Goal: Transaction & Acquisition: Purchase product/service

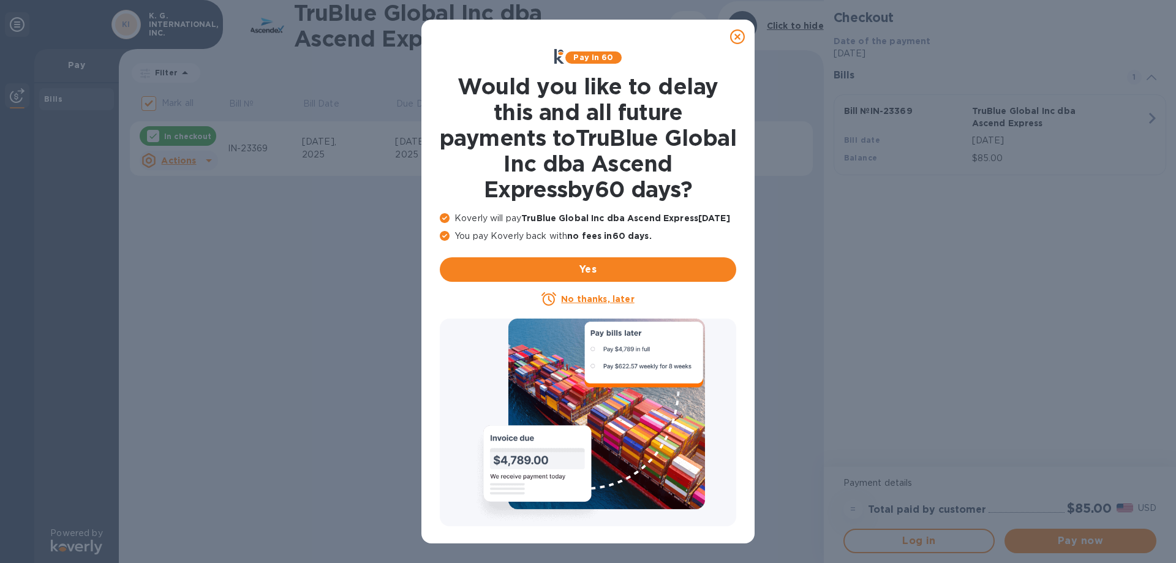
click at [736, 38] on icon at bounding box center [737, 36] width 15 height 15
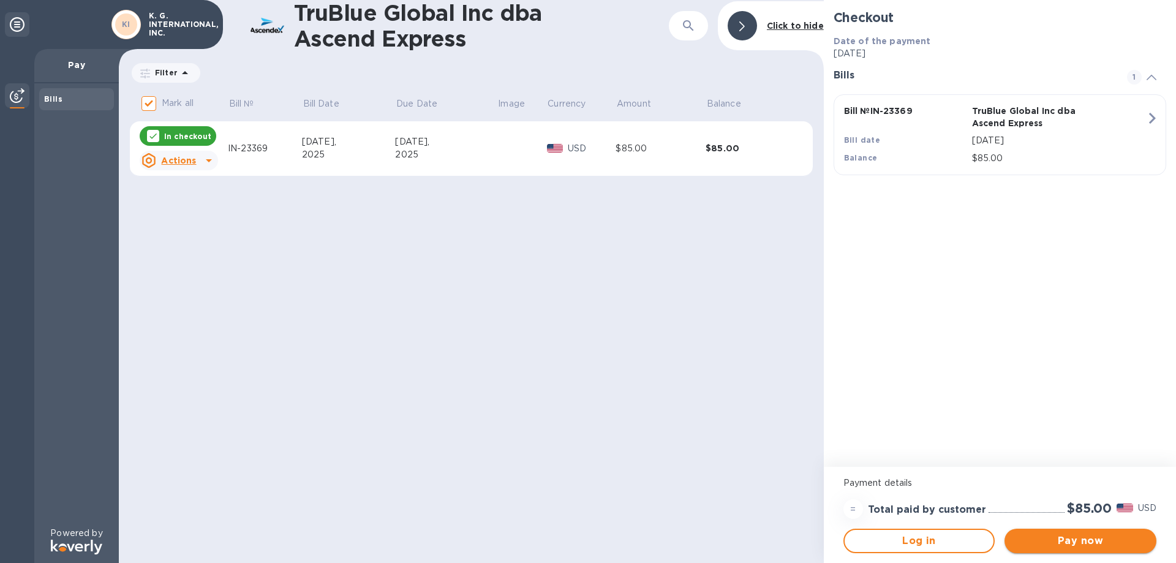
click at [1090, 546] on span "Pay now" at bounding box center [1080, 541] width 132 height 15
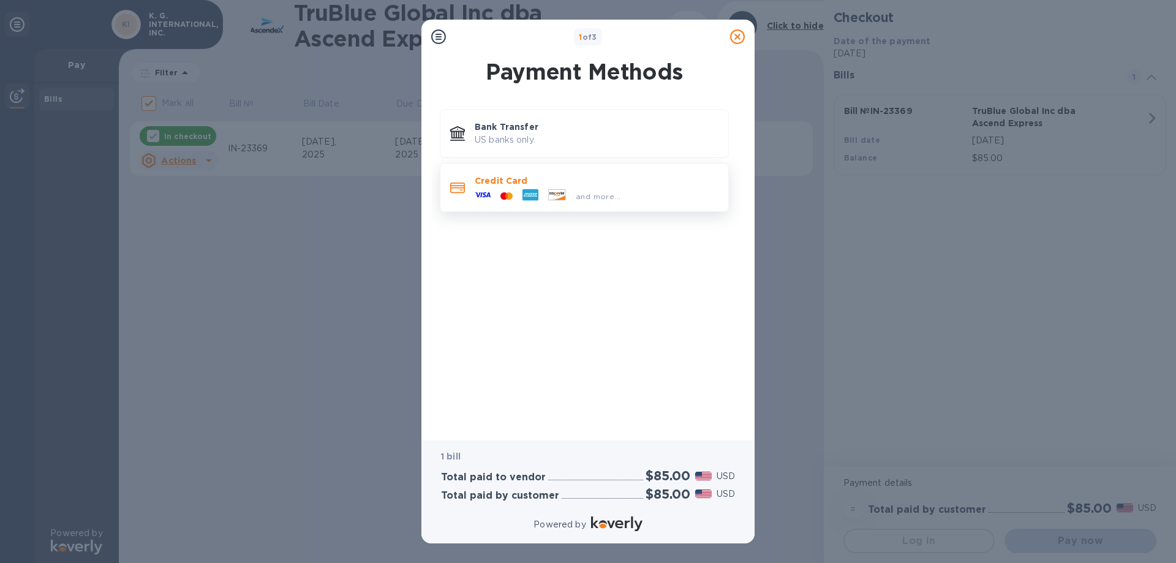
click at [602, 194] on span "and more..." at bounding box center [598, 196] width 45 height 9
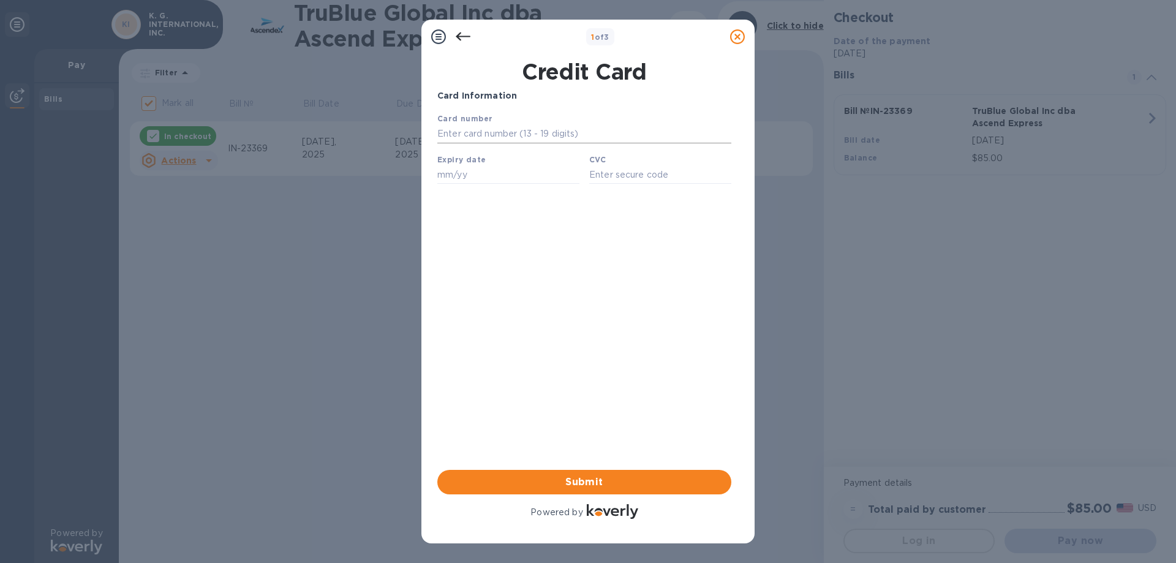
click at [515, 135] on input "text" at bounding box center [584, 134] width 294 height 18
type input "[CREDIT_CARD_NUMBER]"
click at [504, 177] on input "text" at bounding box center [508, 174] width 142 height 18
type input "02/29"
click at [613, 184] on input "text" at bounding box center [660, 174] width 142 height 18
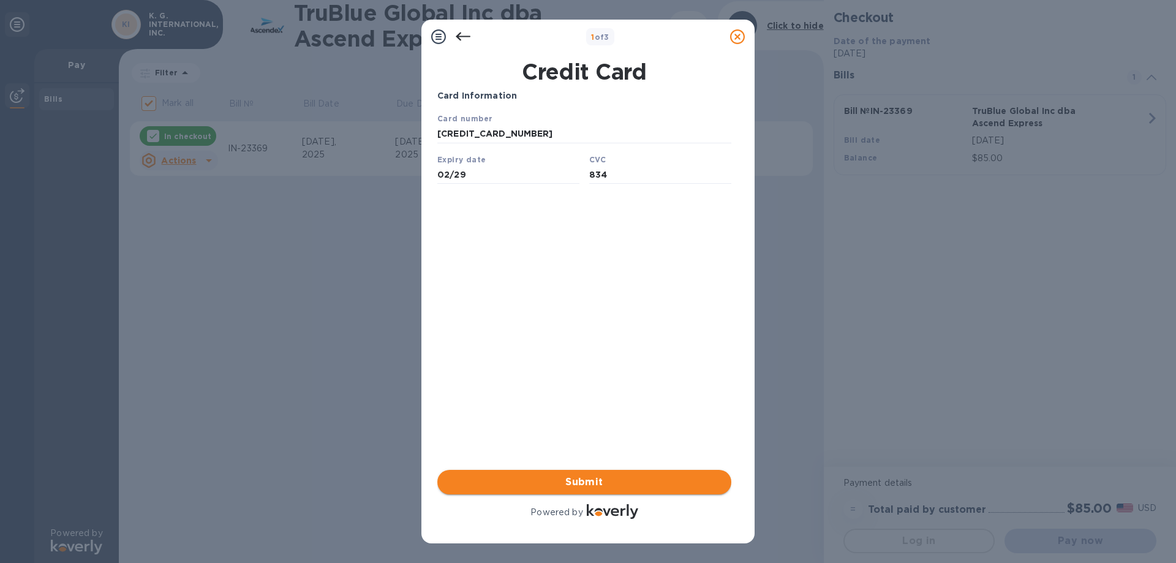
type input "834"
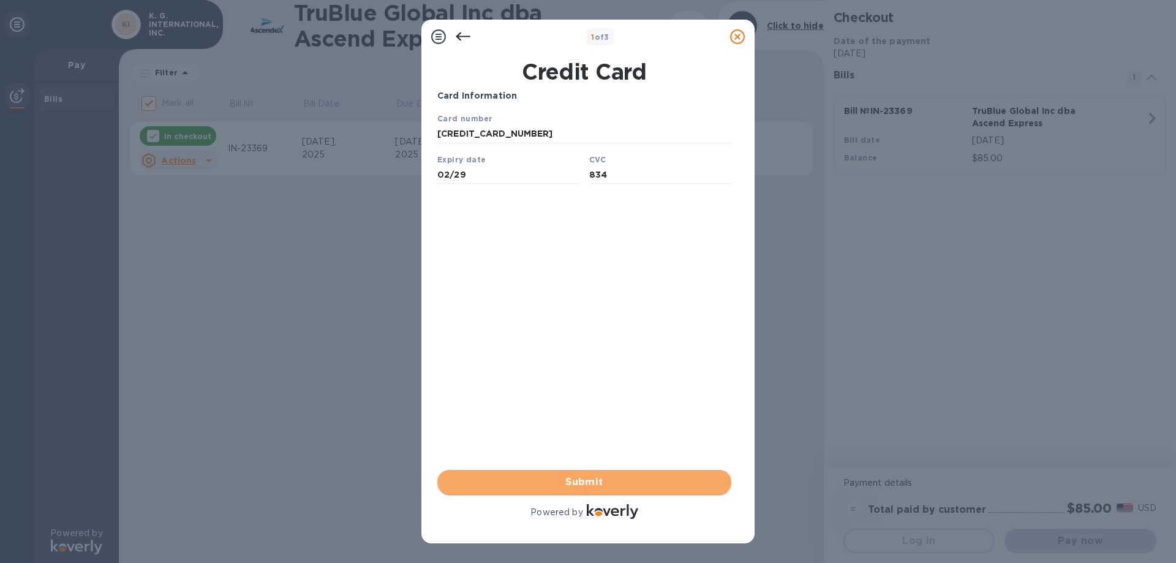
click at [594, 483] on span "Submit" at bounding box center [584, 482] width 274 height 15
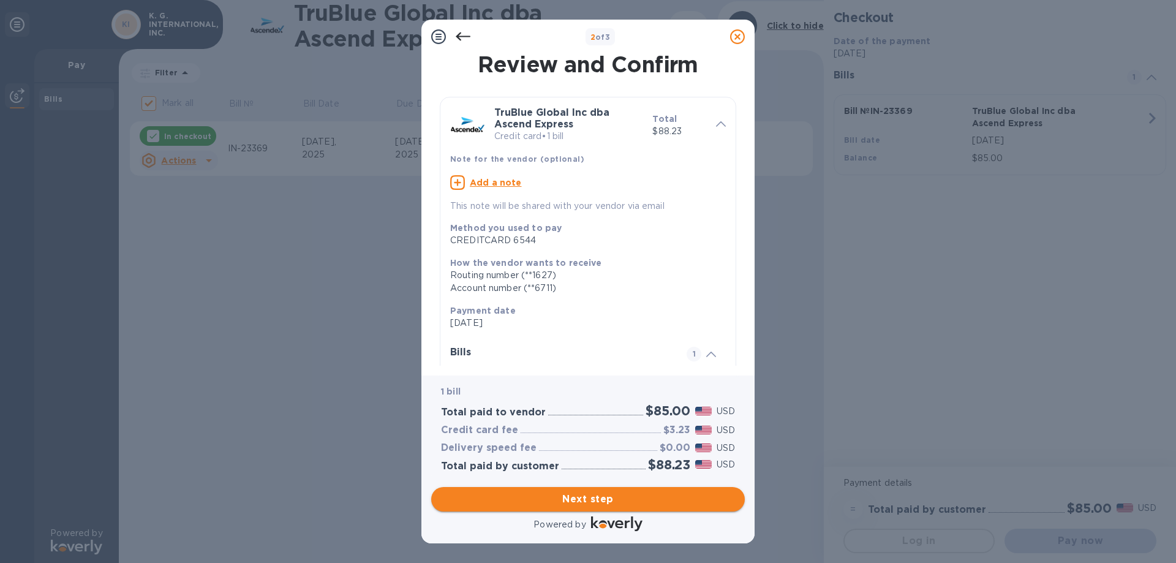
click at [598, 494] on span "Next step" at bounding box center [588, 499] width 294 height 15
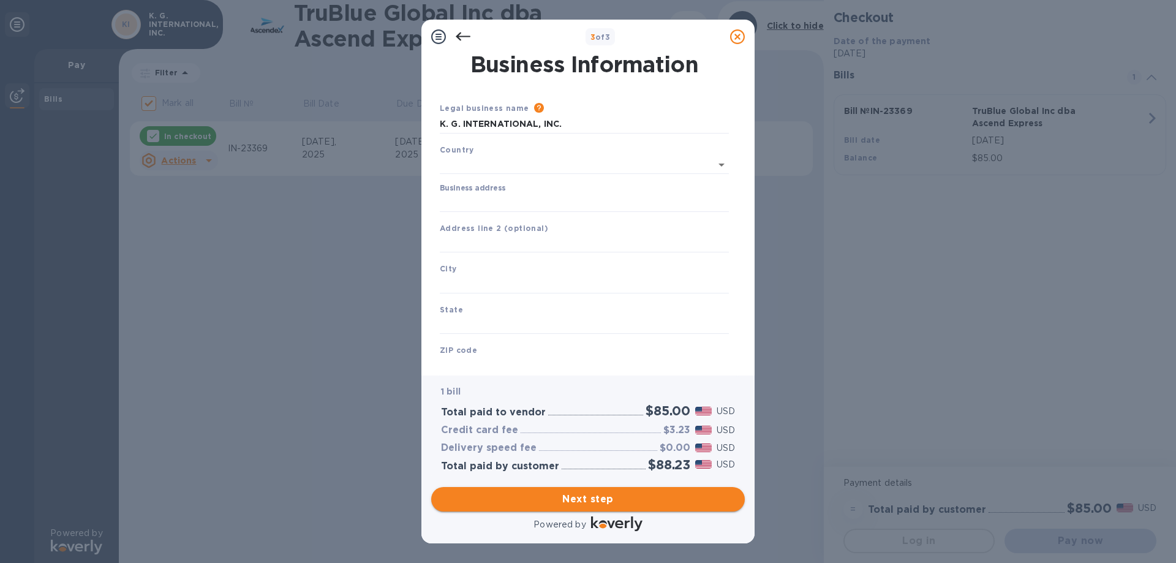
type input "[GEOGRAPHIC_DATA]"
click at [504, 198] on input "Business address" at bounding box center [584, 200] width 289 height 18
drag, startPoint x: 573, startPoint y: 128, endPoint x: 402, endPoint y: 124, distance: 170.9
click at [402, 124] on div "3 of 3 Business Information Legal business name Please provide the legal name t…" at bounding box center [588, 281] width 1176 height 563
type input "C.E.P. CUSTOMS BROKER INC"
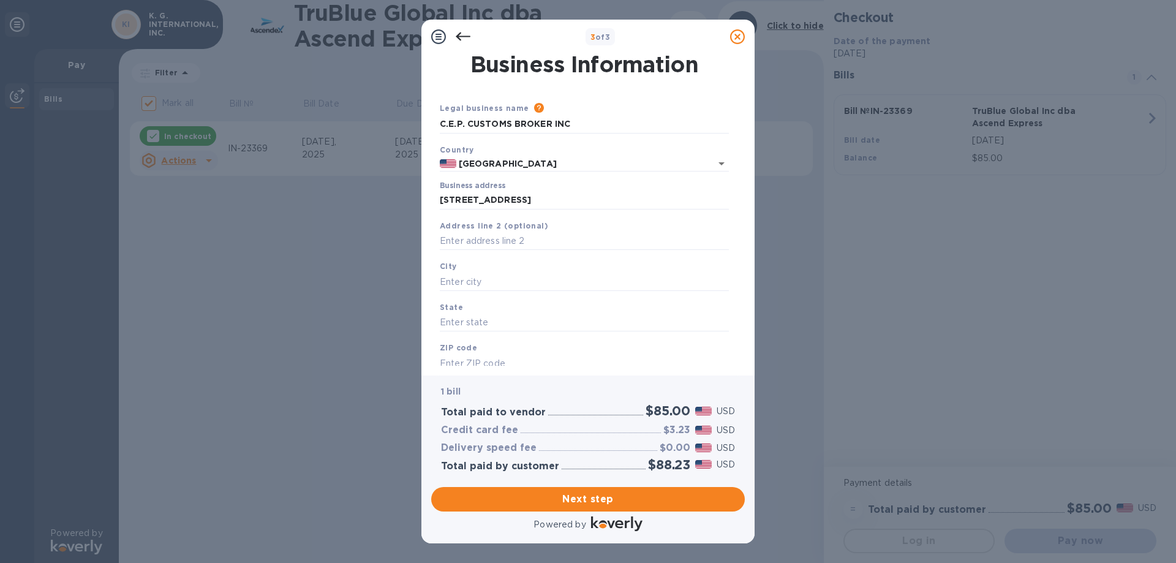
type input "[STREET_ADDRESS]"
type input "[GEOGRAPHIC_DATA]"
type input "FL"
type input "33122"
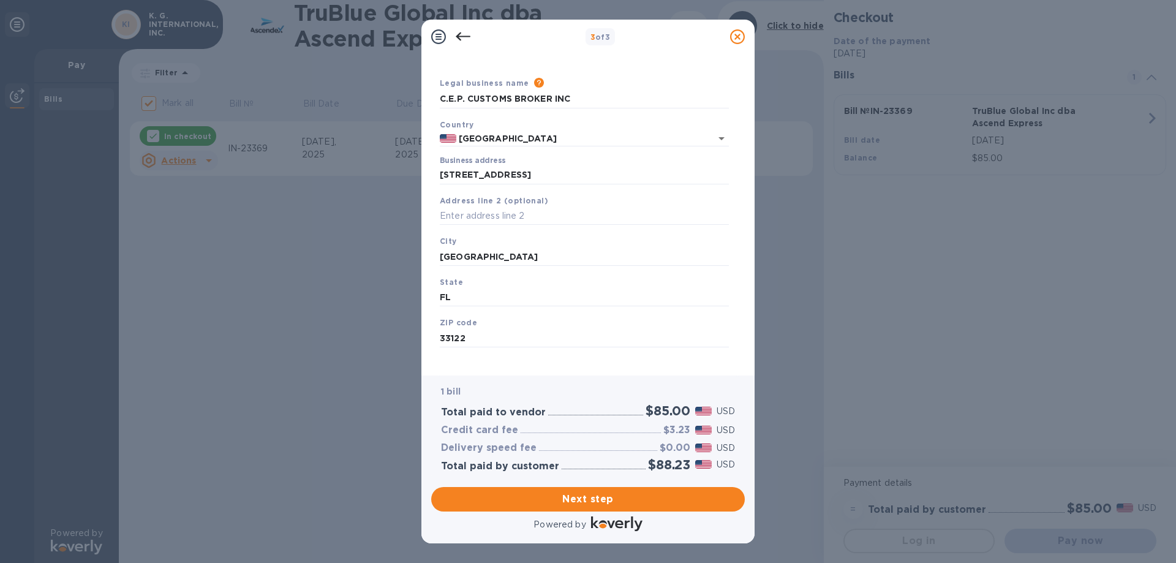
scroll to position [36, 0]
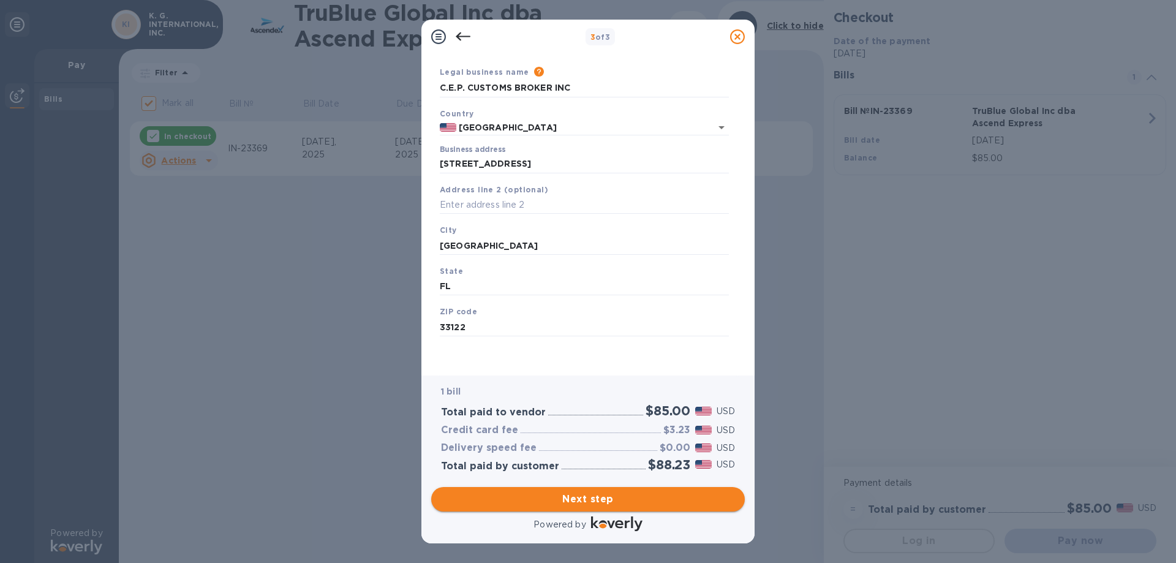
click at [600, 499] on span "Next step" at bounding box center [588, 499] width 294 height 15
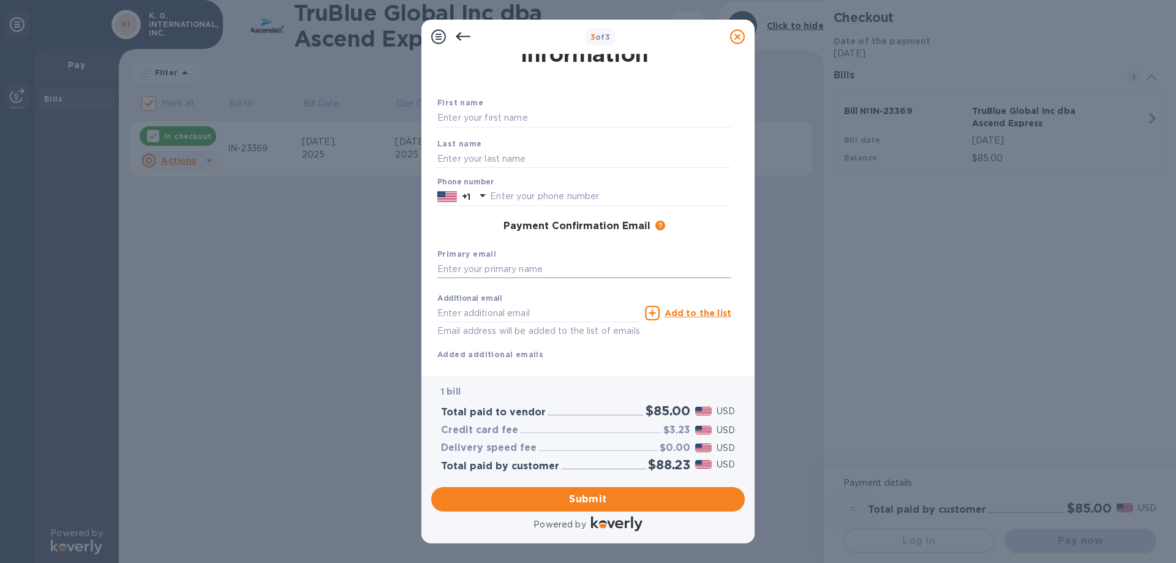
click at [498, 276] on input "text" at bounding box center [584, 269] width 294 height 18
type input "[PERSON_NAME][EMAIL_ADDRESS][DOMAIN_NAME]"
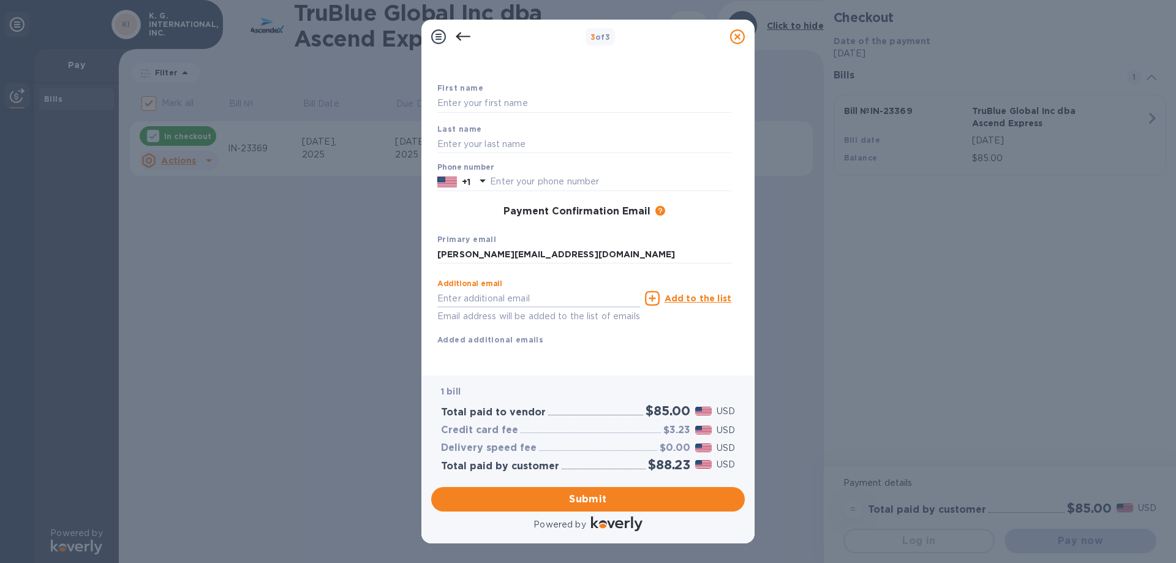
scroll to position [65, 0]
click at [573, 173] on input "text" at bounding box center [610, 182] width 241 height 18
type input "3054773477"
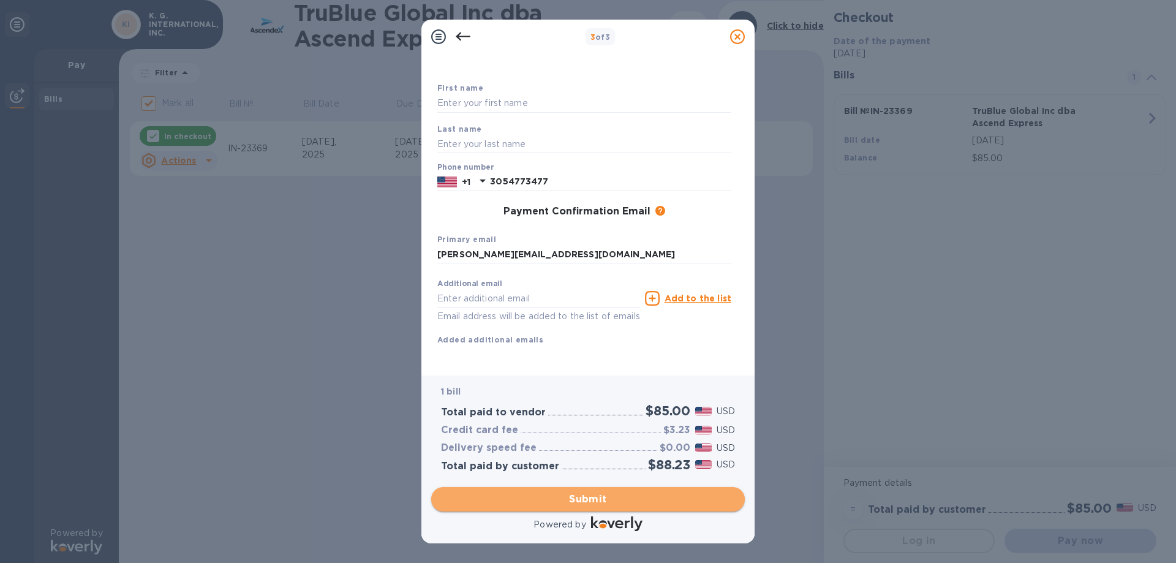
click at [614, 502] on span "Submit" at bounding box center [588, 499] width 294 height 15
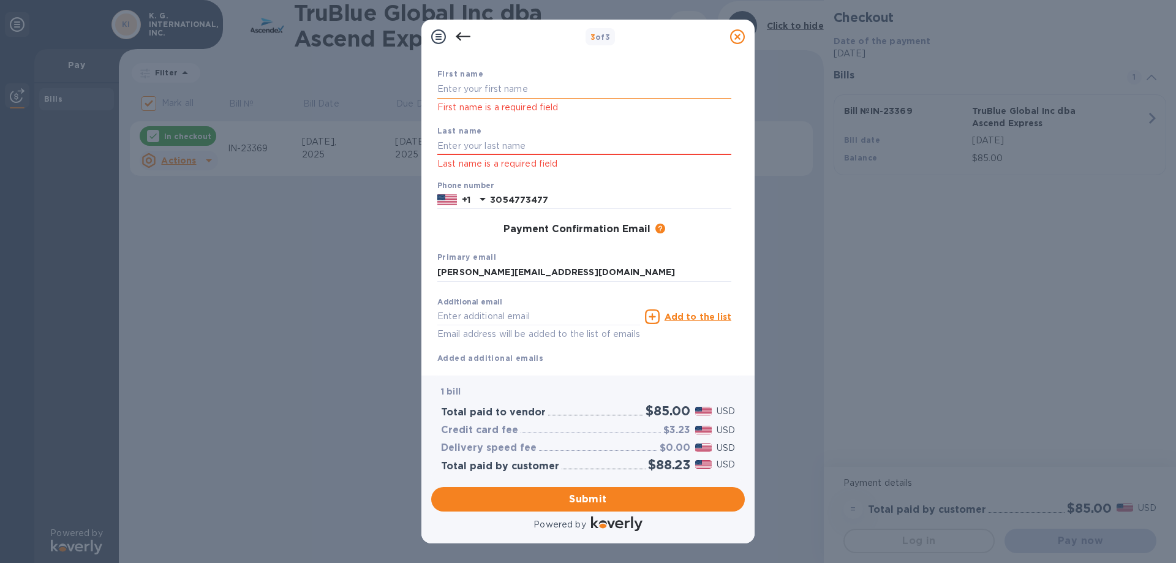
click at [502, 91] on input "text" at bounding box center [584, 89] width 294 height 18
type input "[PERSON_NAME]"
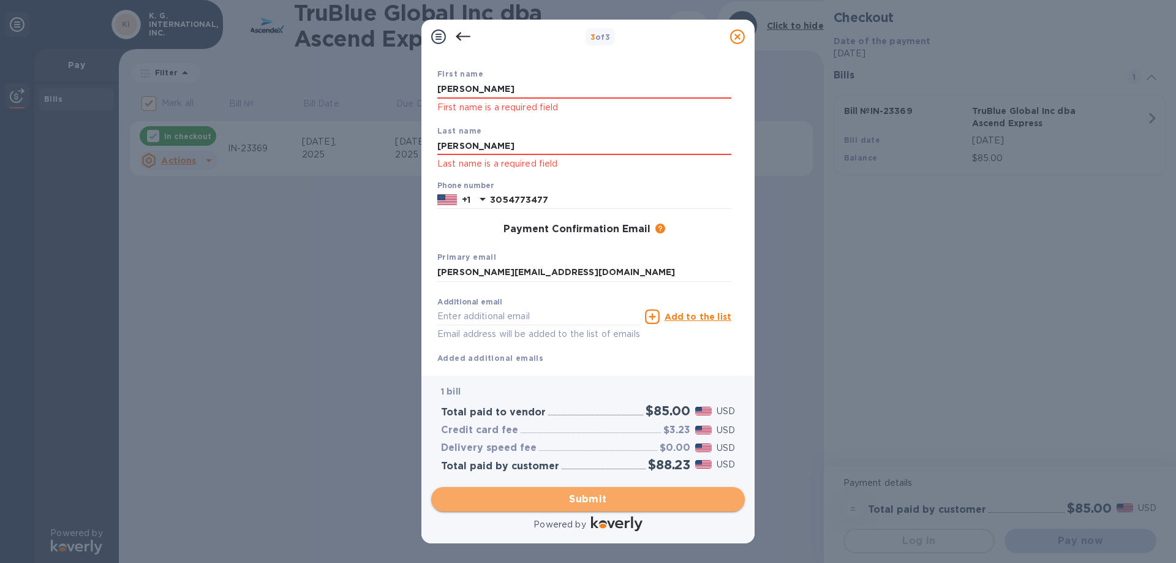
click at [594, 495] on span "Submit" at bounding box center [588, 499] width 294 height 15
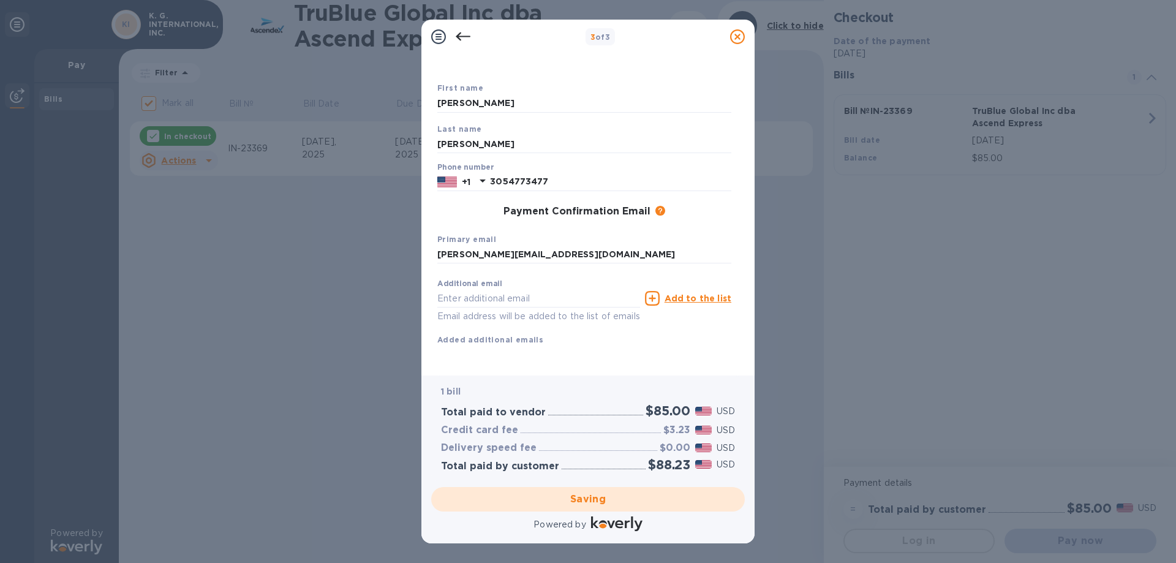
checkbox input "false"
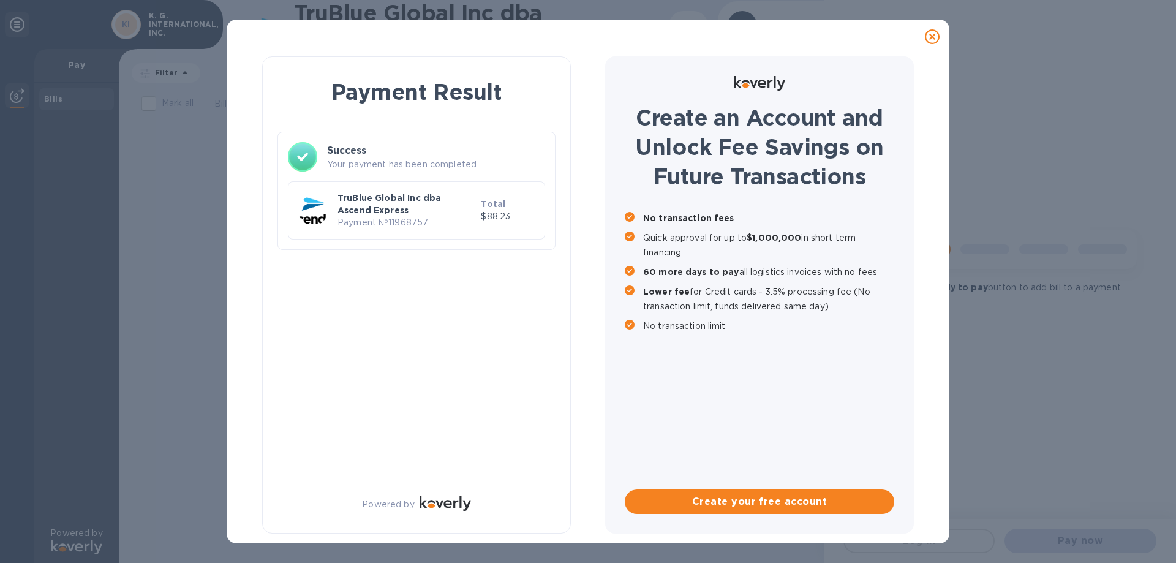
scroll to position [0, 0]
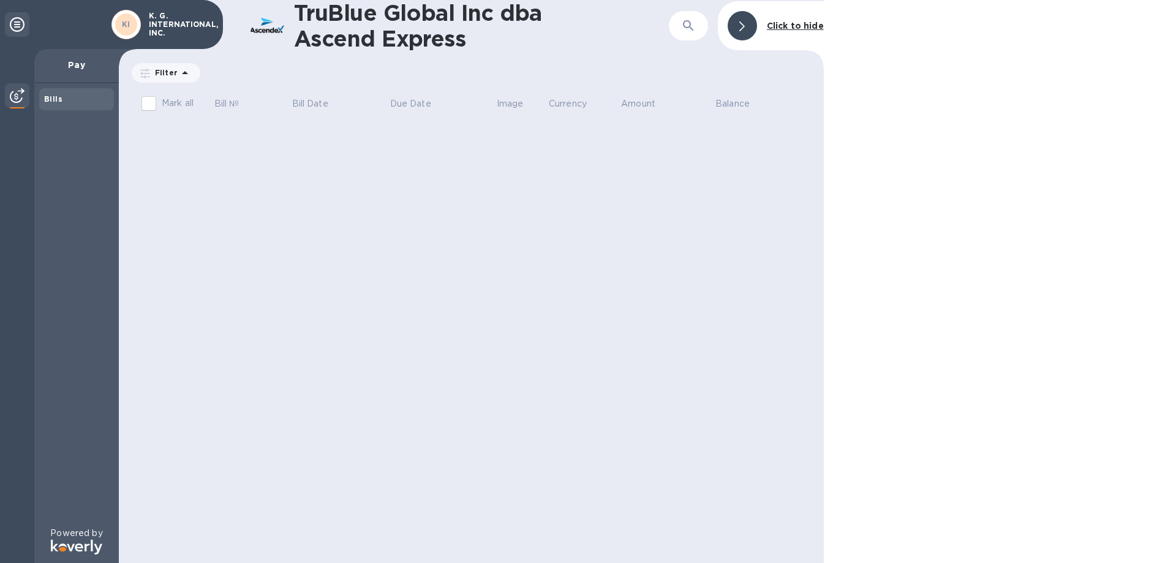
click at [55, 105] on div "Bills" at bounding box center [76, 99] width 75 height 22
click at [782, 23] on b "Click to hide" at bounding box center [795, 26] width 57 height 10
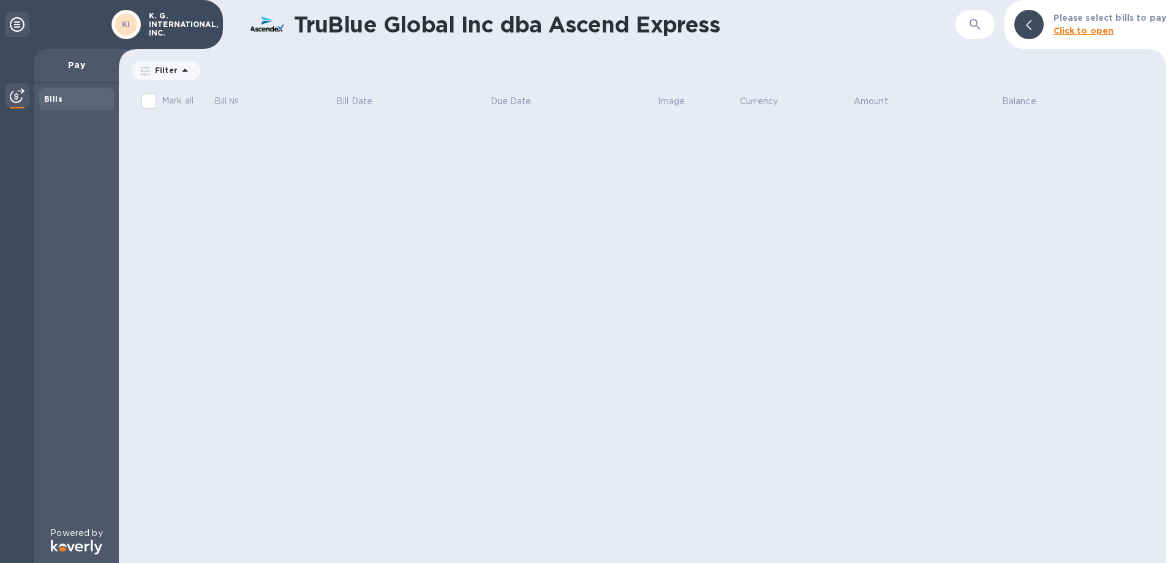
click at [17, 26] on icon at bounding box center [17, 24] width 15 height 15
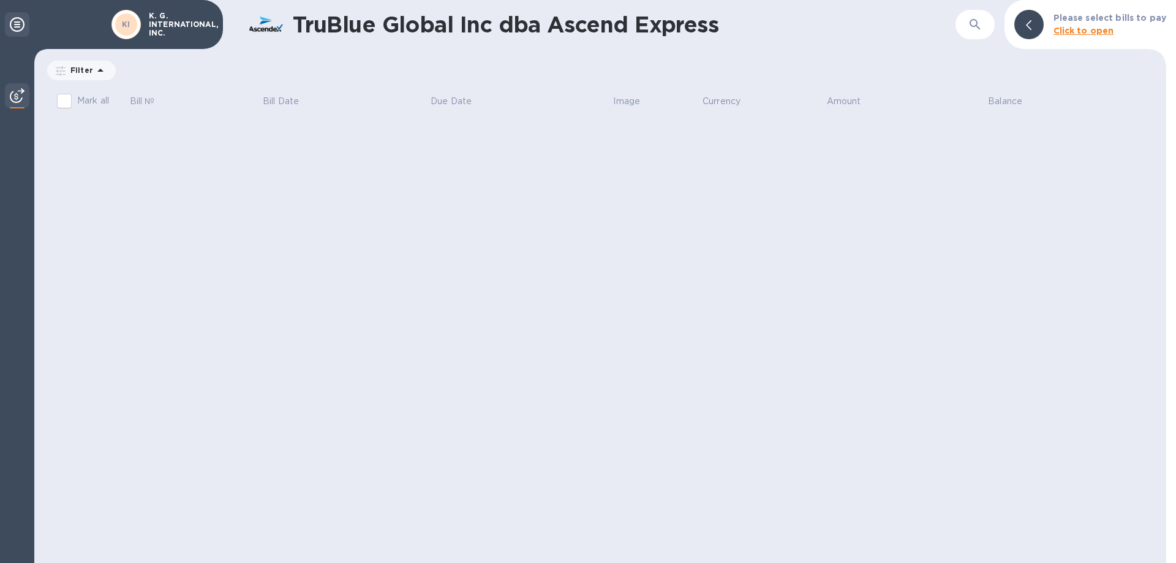
click at [17, 26] on icon at bounding box center [17, 24] width 15 height 15
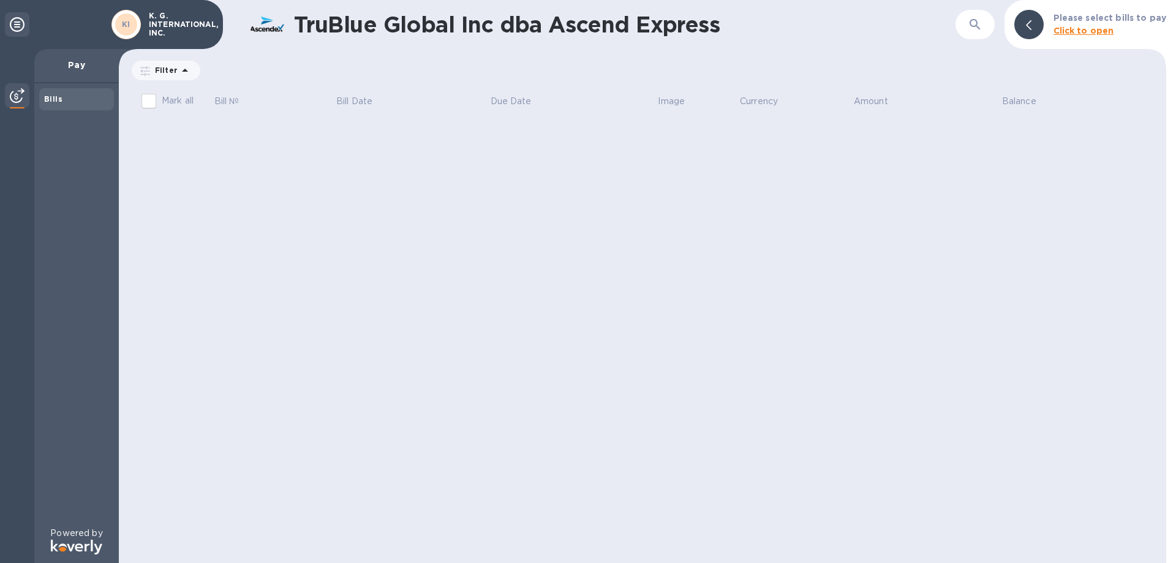
click at [78, 67] on p "Pay" at bounding box center [76, 65] width 65 height 12
click at [69, 107] on div "Bills" at bounding box center [76, 99] width 75 height 22
